Goal: Navigation & Orientation: Find specific page/section

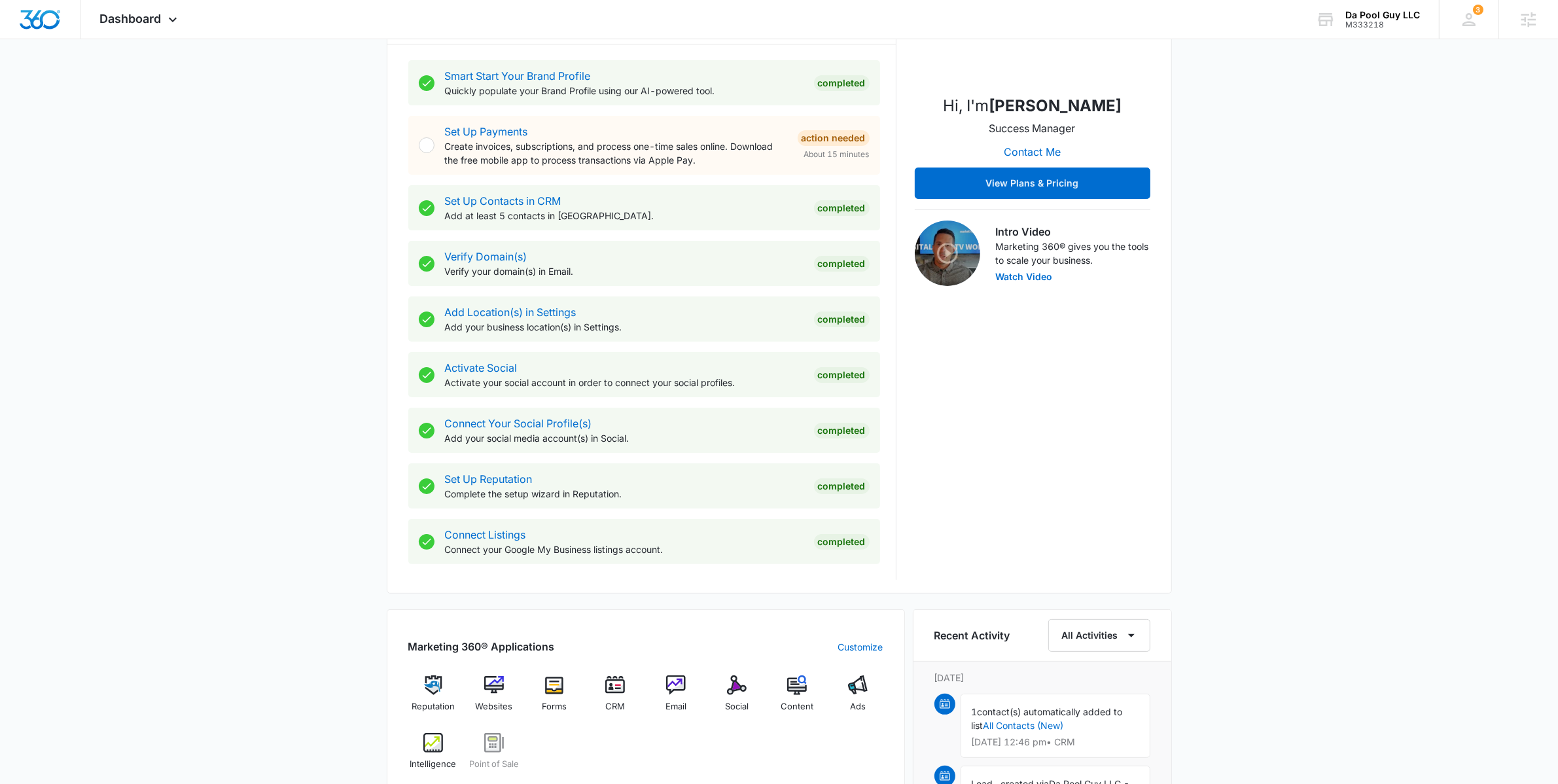
scroll to position [633, 0]
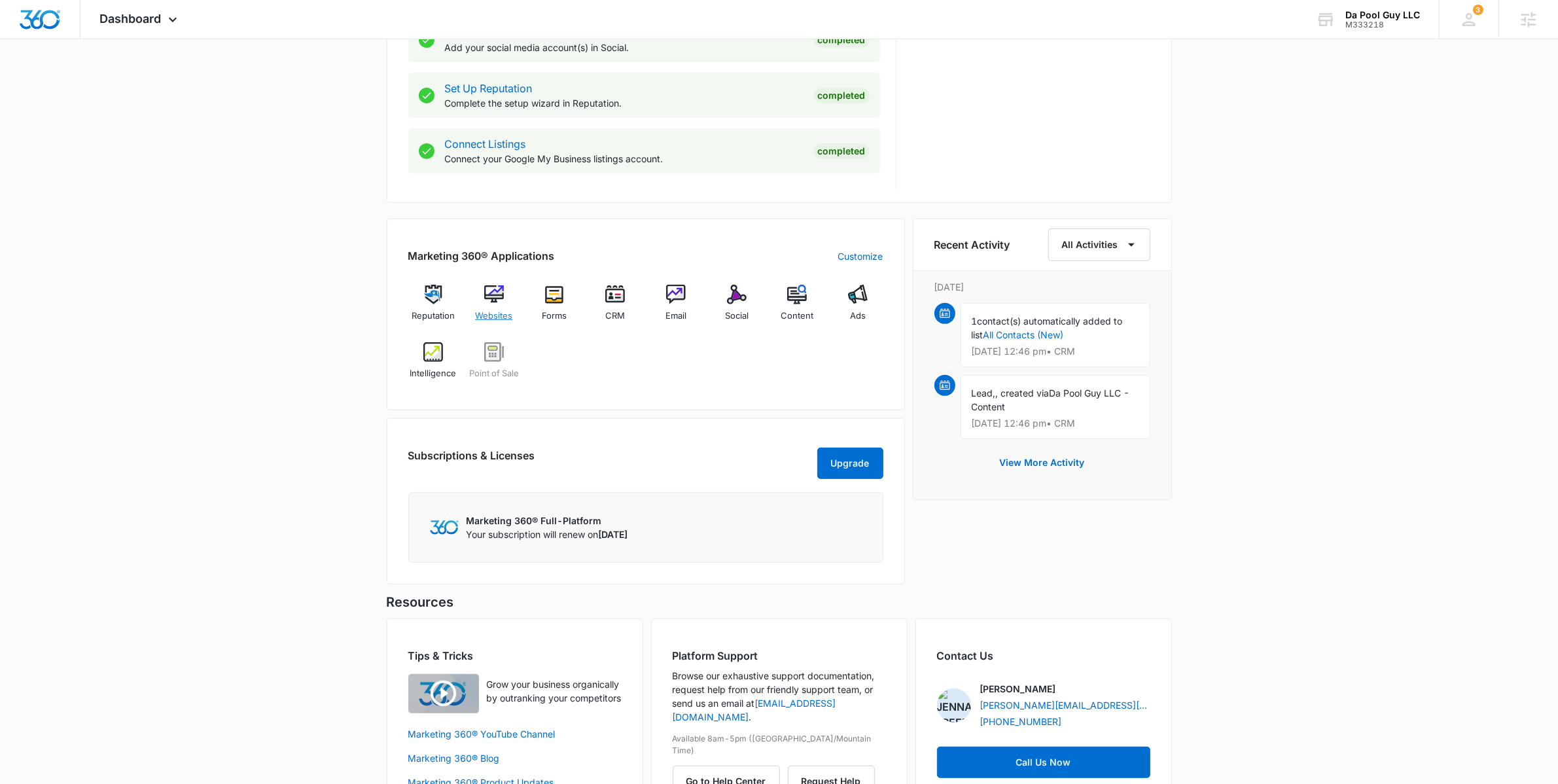
click at [515, 300] on div "Websites" at bounding box center [494, 308] width 51 height 47
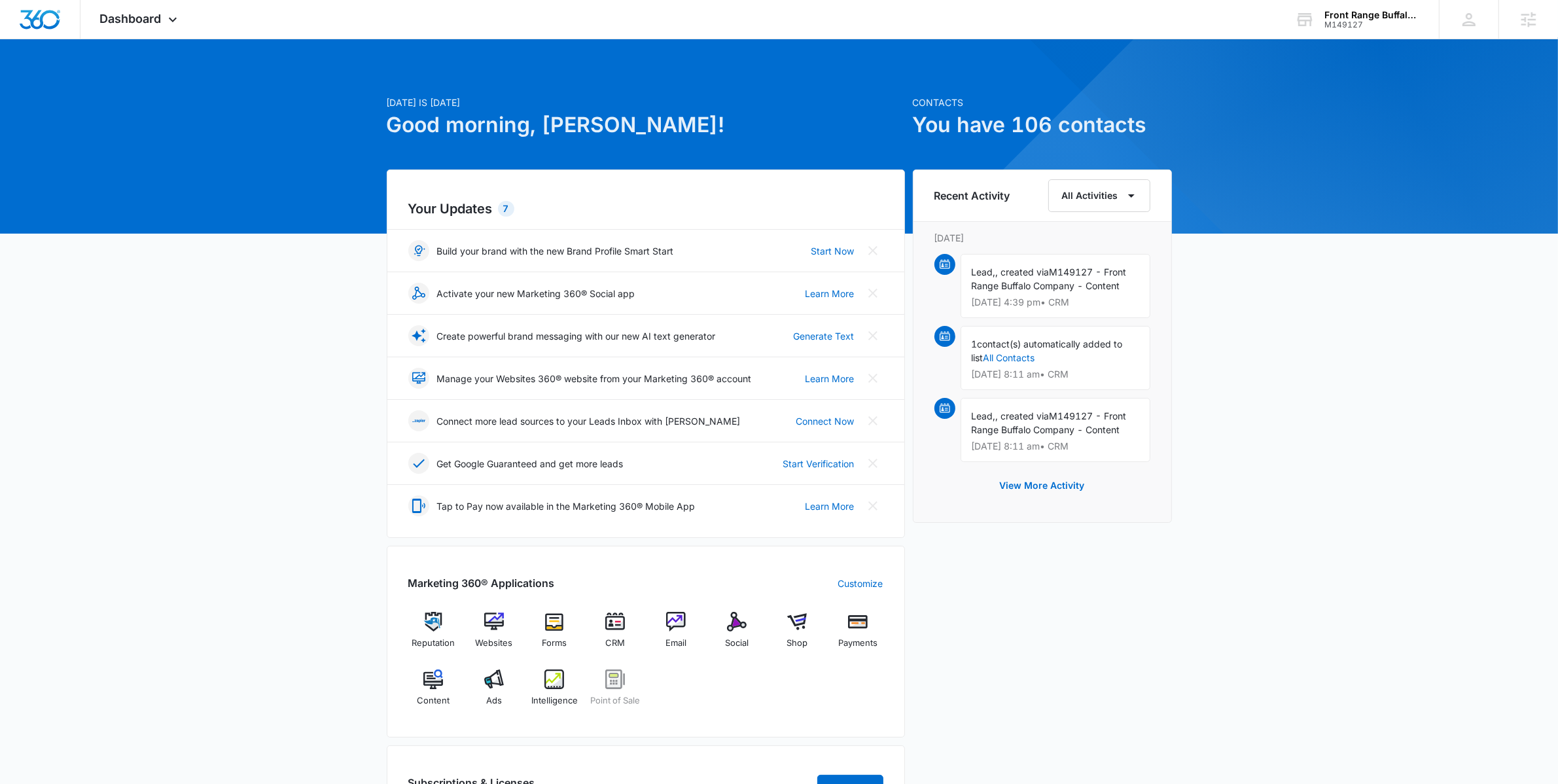
scroll to position [4, 0]
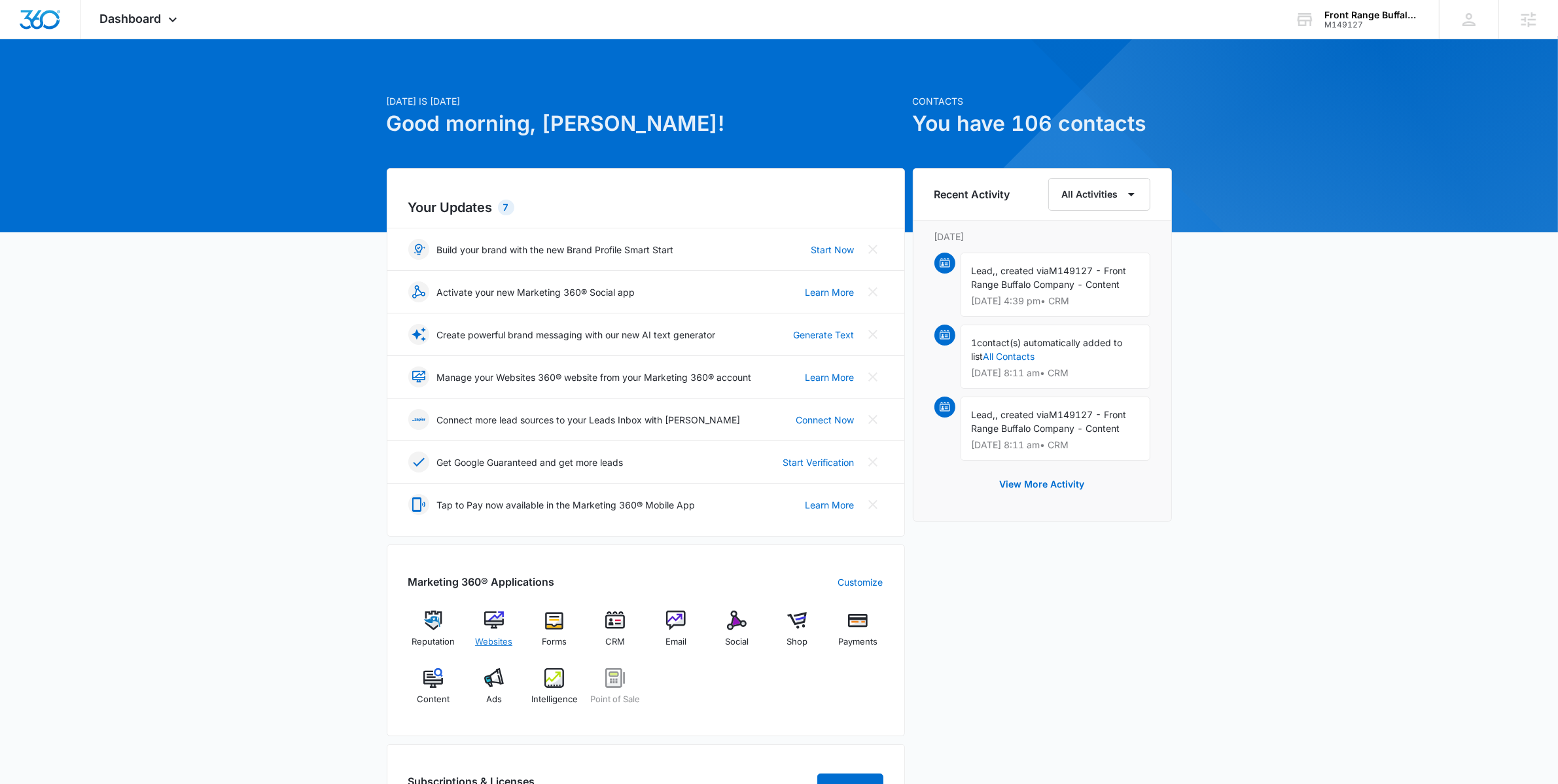
click at [491, 622] on img at bounding box center [494, 620] width 19 height 19
